Goal: Task Accomplishment & Management: Use online tool/utility

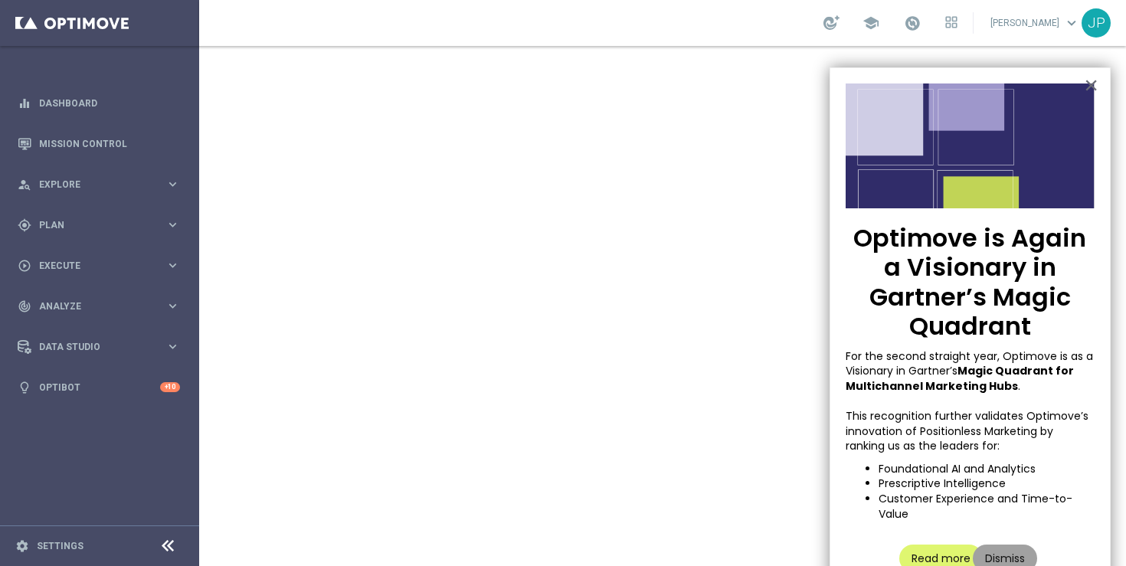
click at [1005, 550] on button "Dismiss" at bounding box center [1005, 559] width 64 height 28
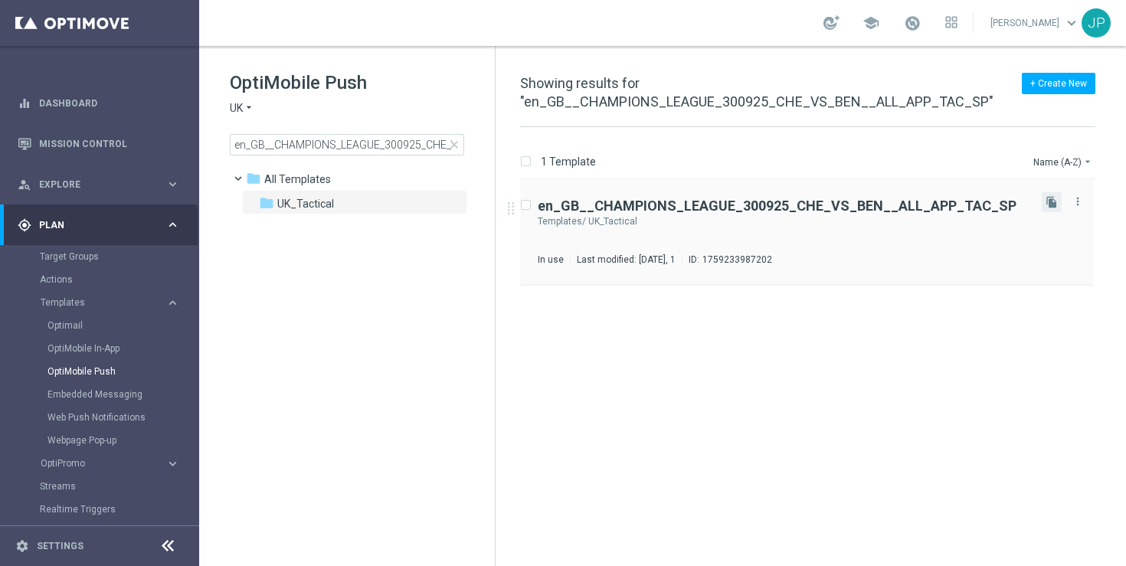
click at [1056, 208] on button "file_copy" at bounding box center [1052, 202] width 20 height 20
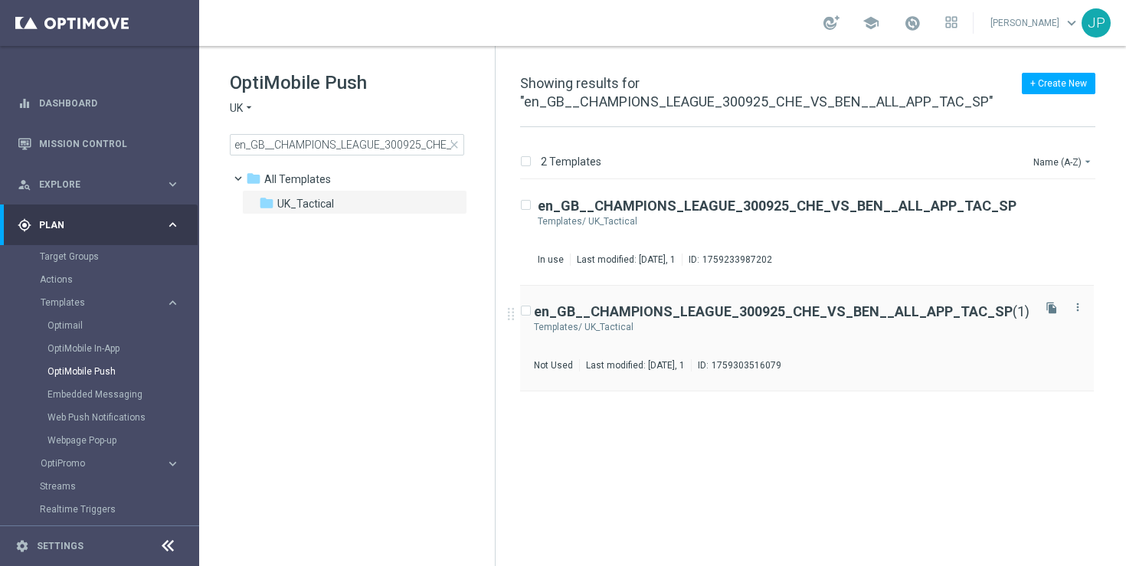
click at [909, 353] on div "en_GB__CHAMPIONS_LEAGUE_300925_CHE_VS_BEN__ALL_APP_TAC_SP (1) Templates/ UK_Tac…" at bounding box center [782, 338] width 496 height 67
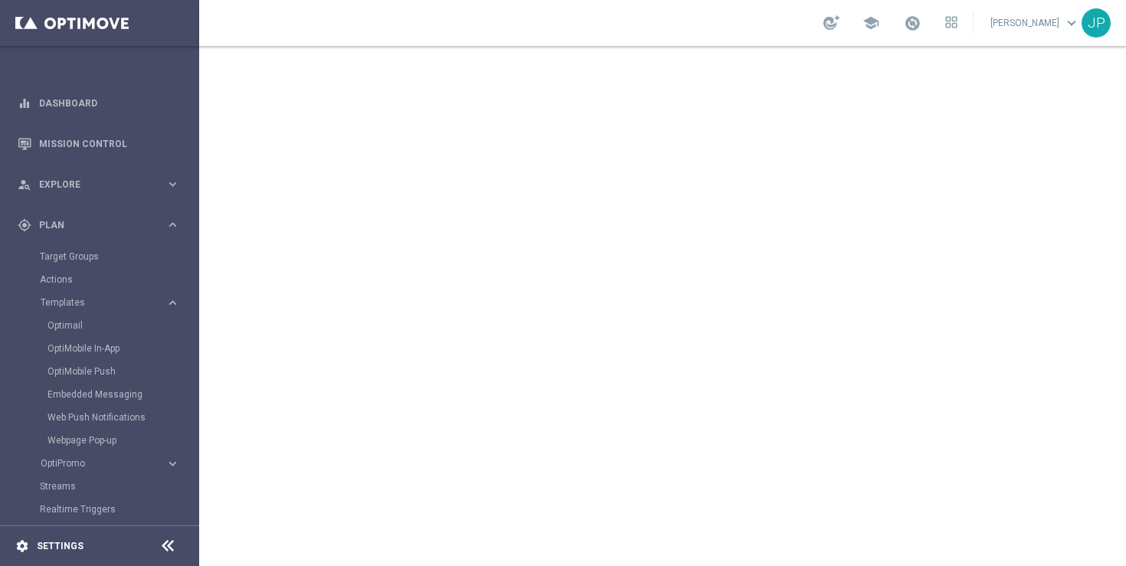
click at [63, 540] on div "settings Settings" at bounding box center [76, 546] width 153 height 14
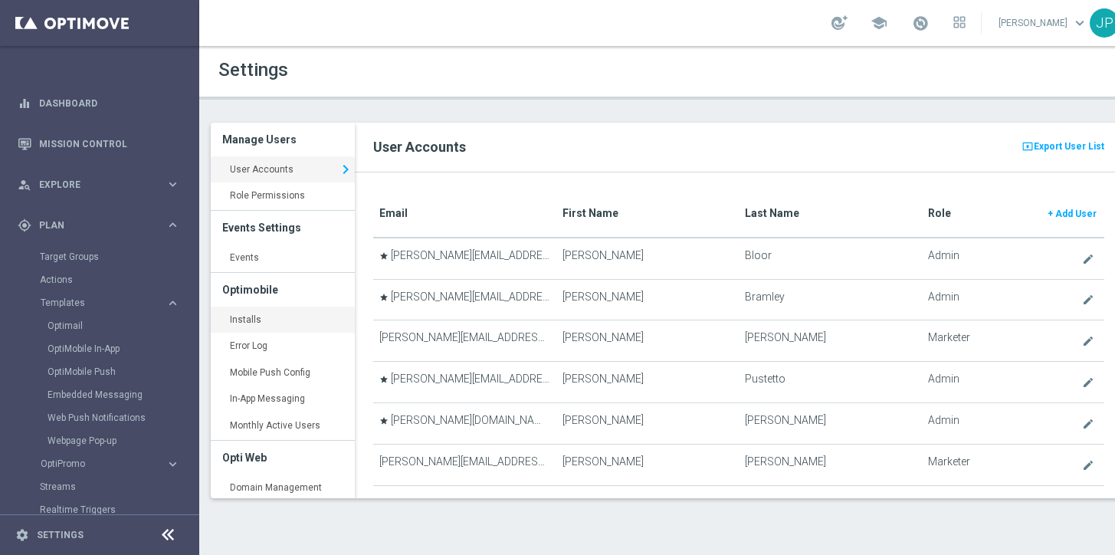
click at [261, 315] on link "Installs keyboard_arrow_right" at bounding box center [283, 320] width 144 height 28
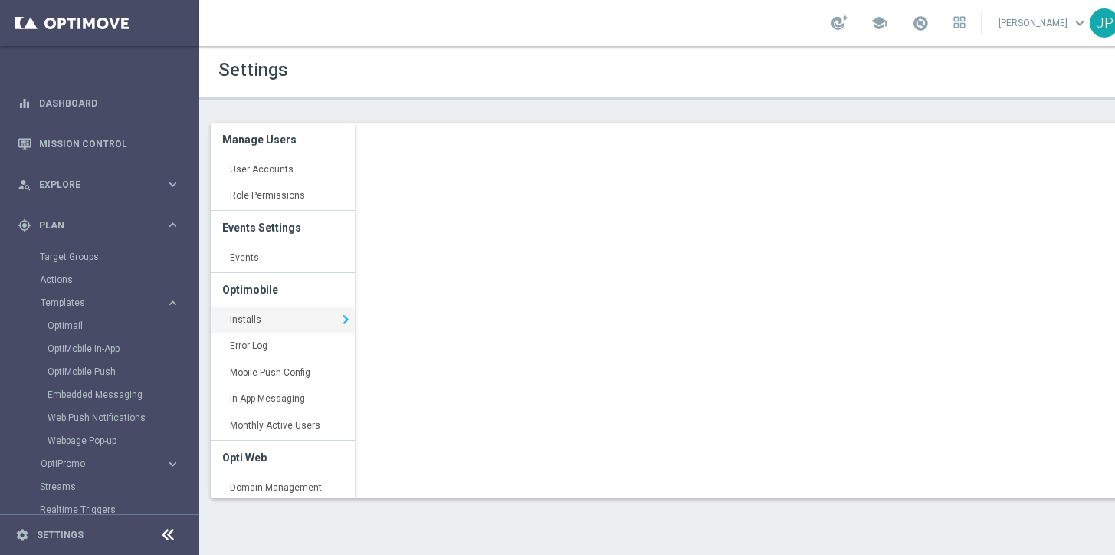
scroll to position [11, 0]
